Goal: Task Accomplishment & Management: Manage account settings

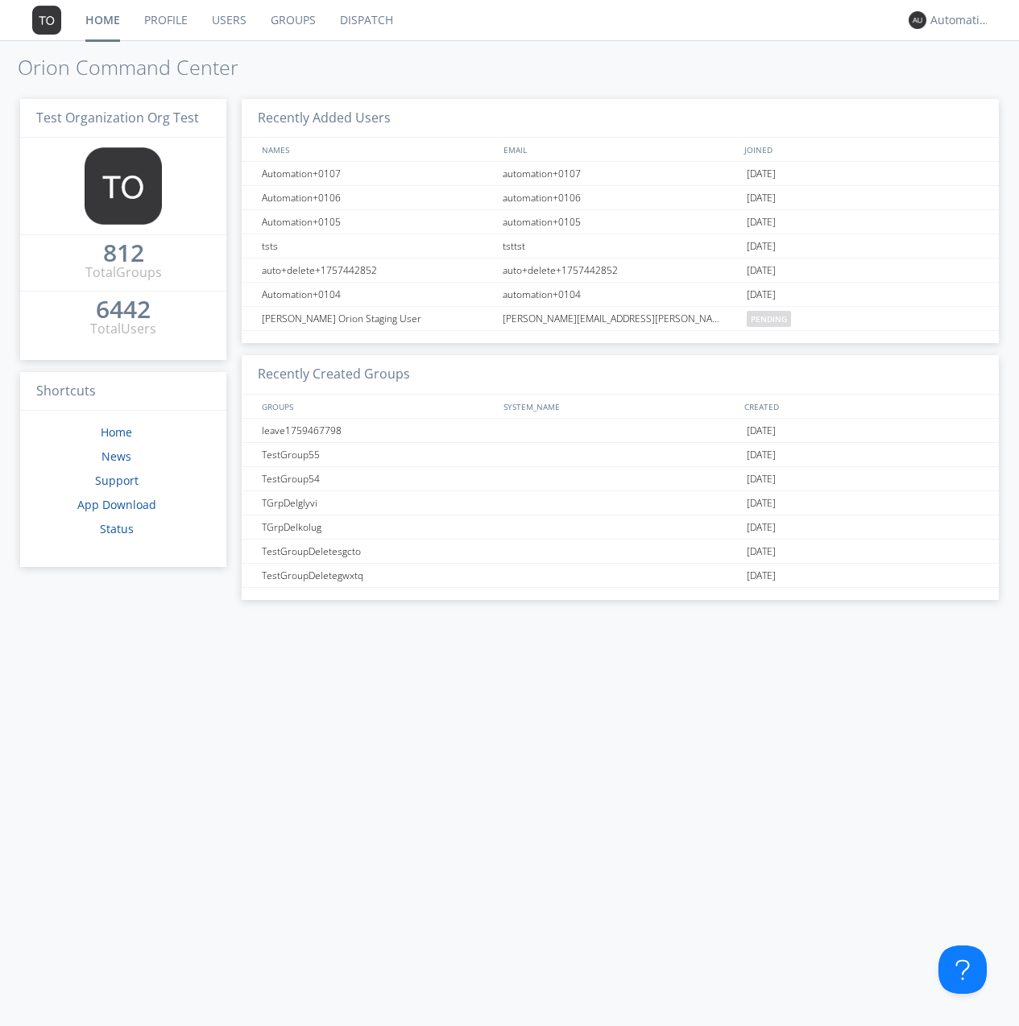
click at [291, 20] on link "Groups" at bounding box center [292, 20] width 69 height 40
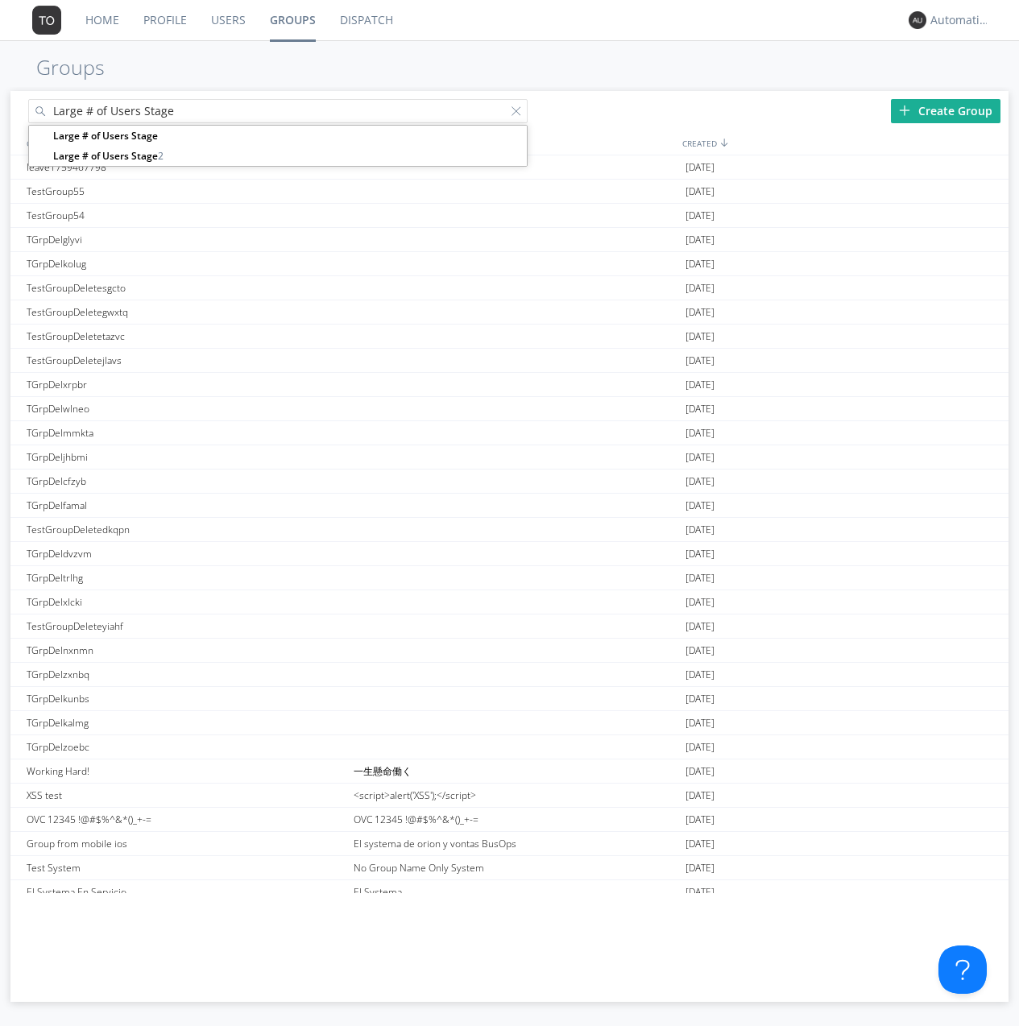
type input "Large # of Users Stage"
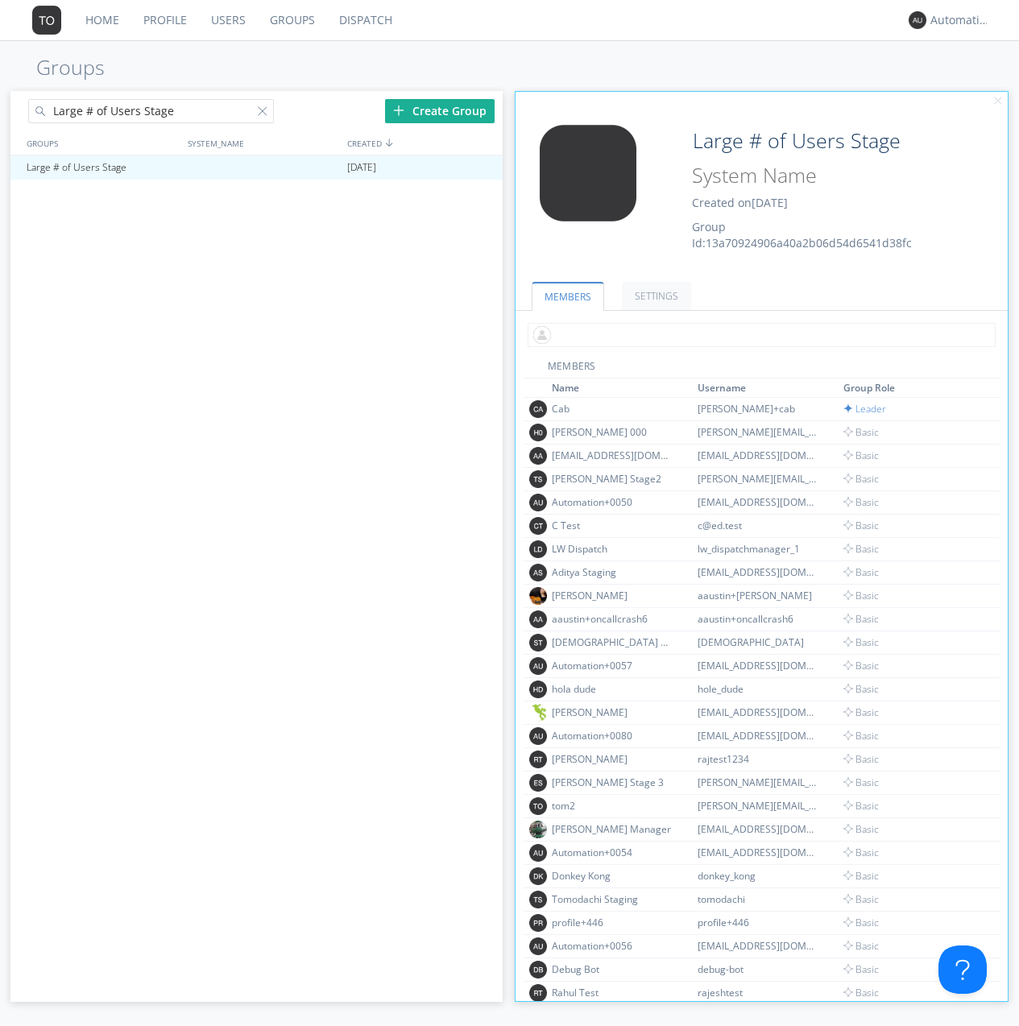
click at [758, 334] on input "text" at bounding box center [761, 335] width 468 height 24
type input "automation+0102"
